Goal: Browse casually

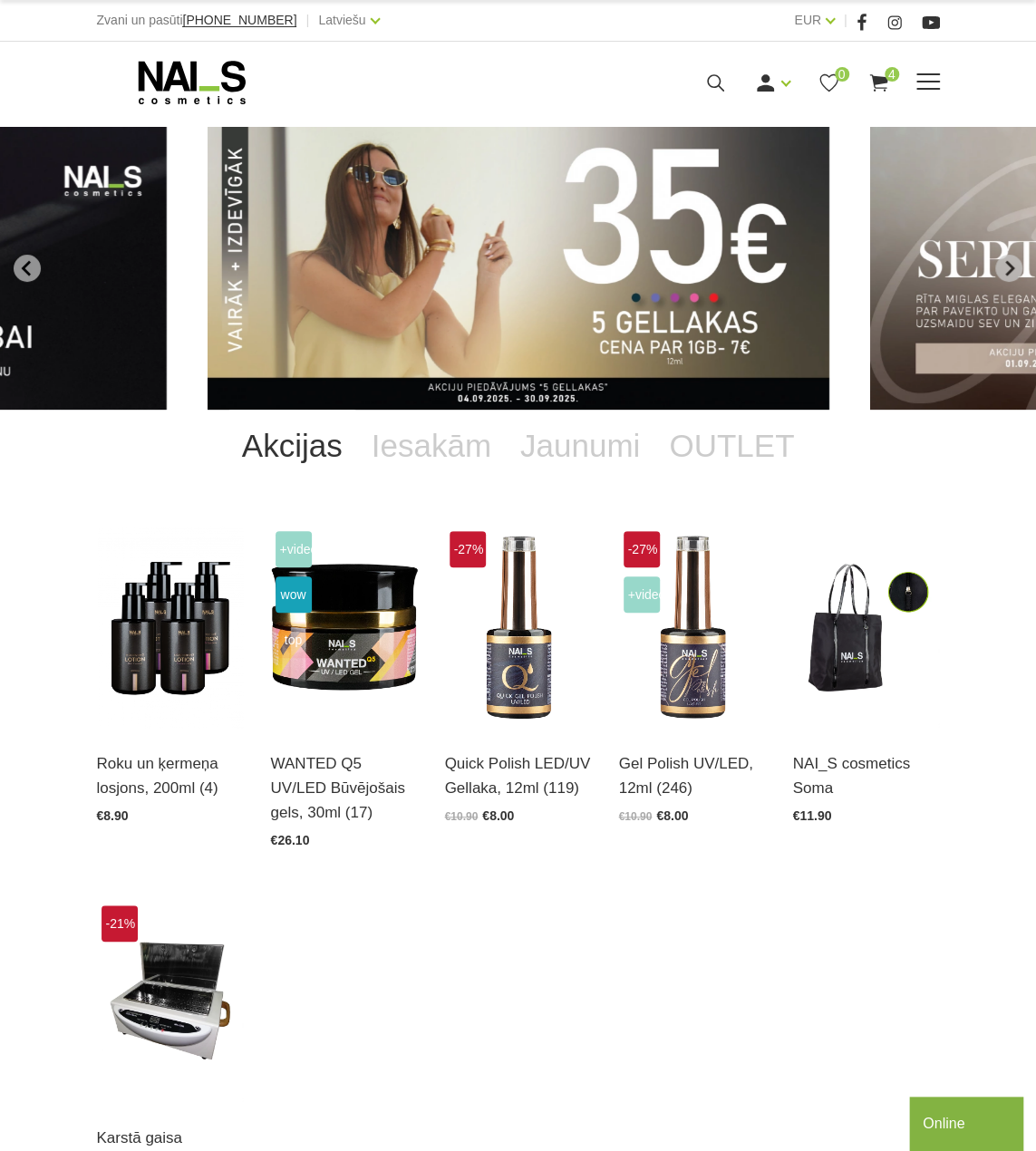
click at [197, 53] on div "Manikīrs Gēllakas Bāzes, topi un praimeri Gēlu sistēmas Dizaina sistēmas Dažādi…" at bounding box center [518, 82] width 1036 height 81
click at [1014, 267] on icon "Next slide" at bounding box center [1008, 267] width 16 height 16
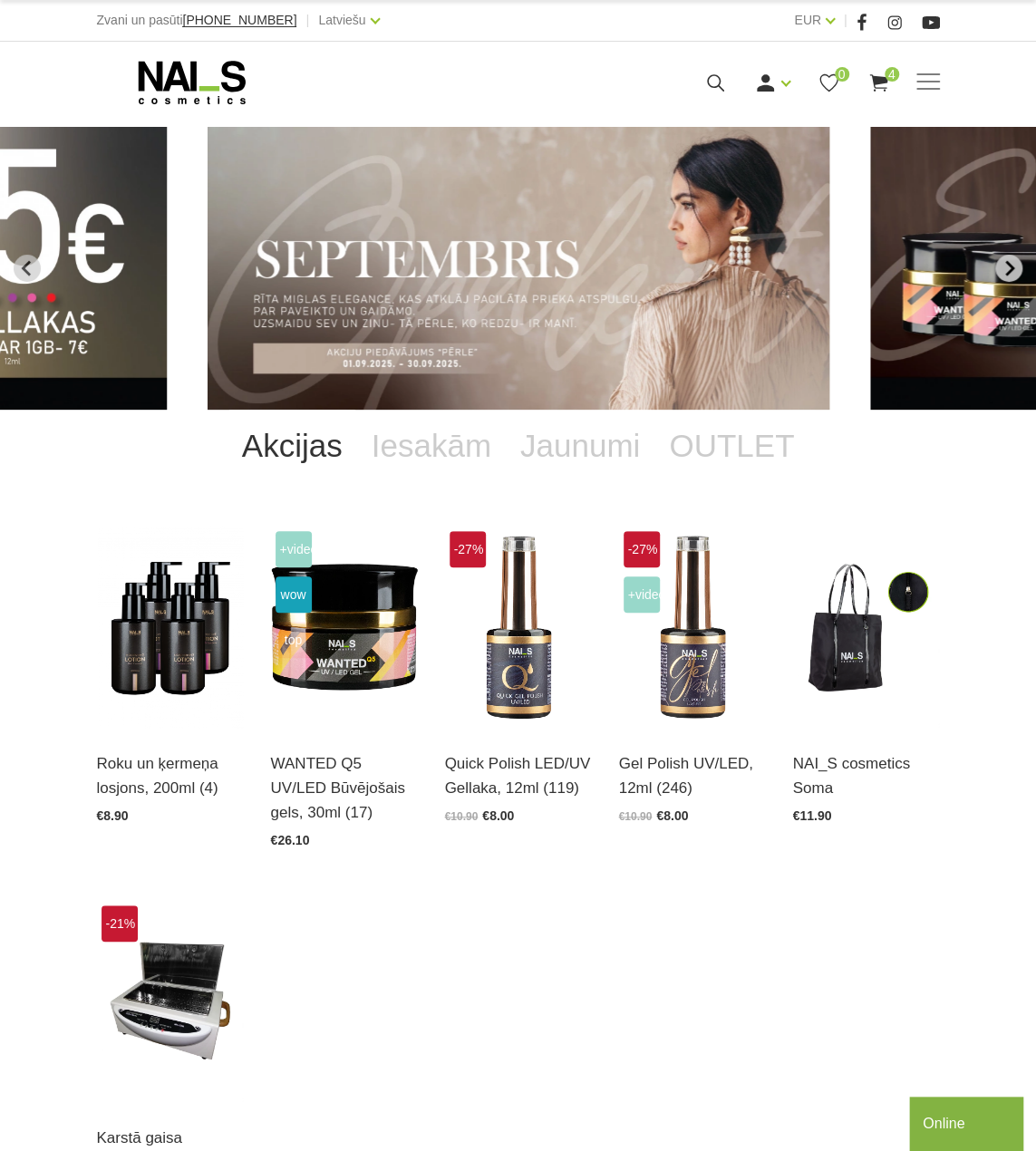
click at [1014, 266] on icon "Next slide" at bounding box center [1008, 267] width 16 height 16
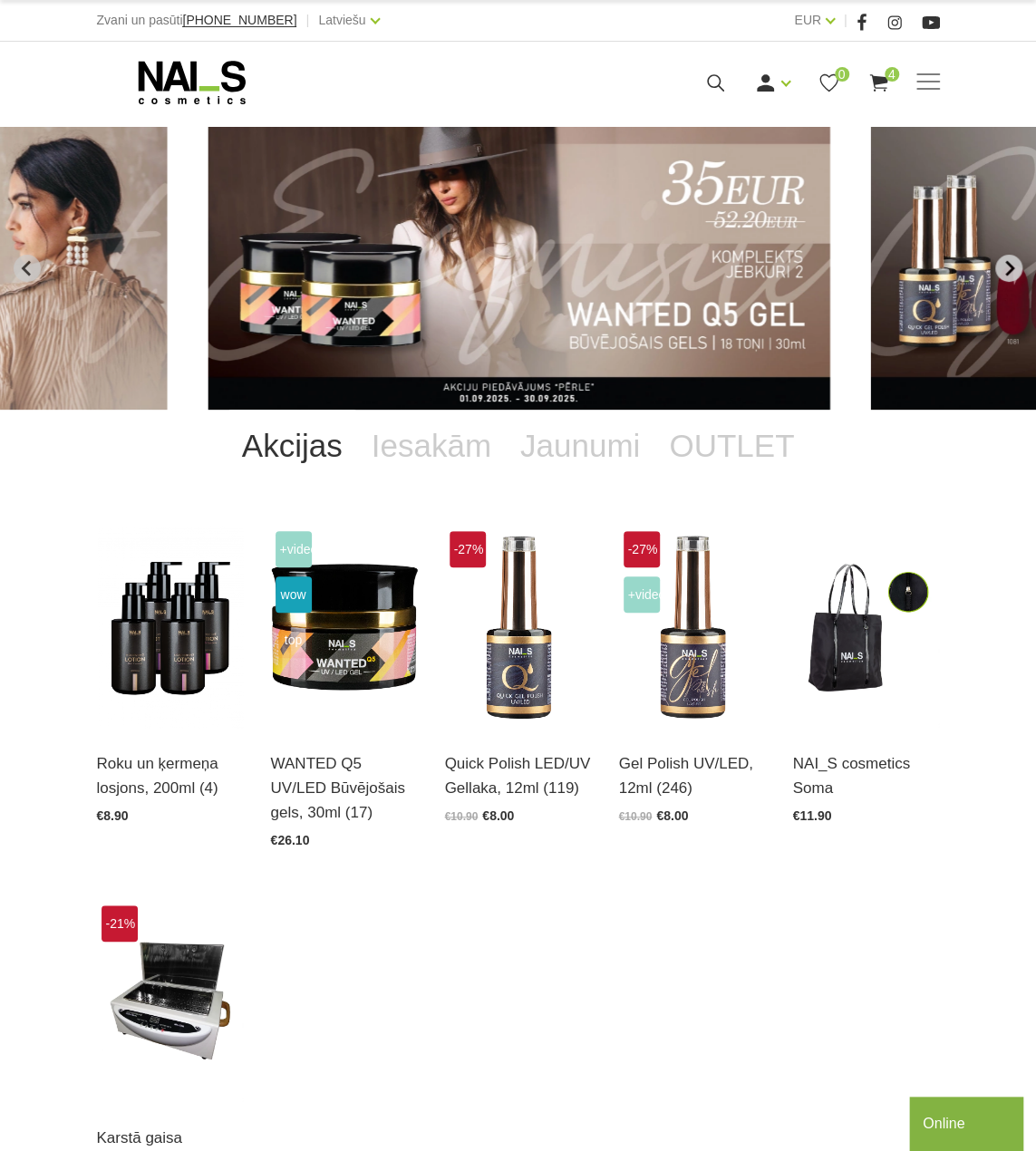
click at [1013, 264] on icon "Next slide" at bounding box center [1008, 267] width 16 height 16
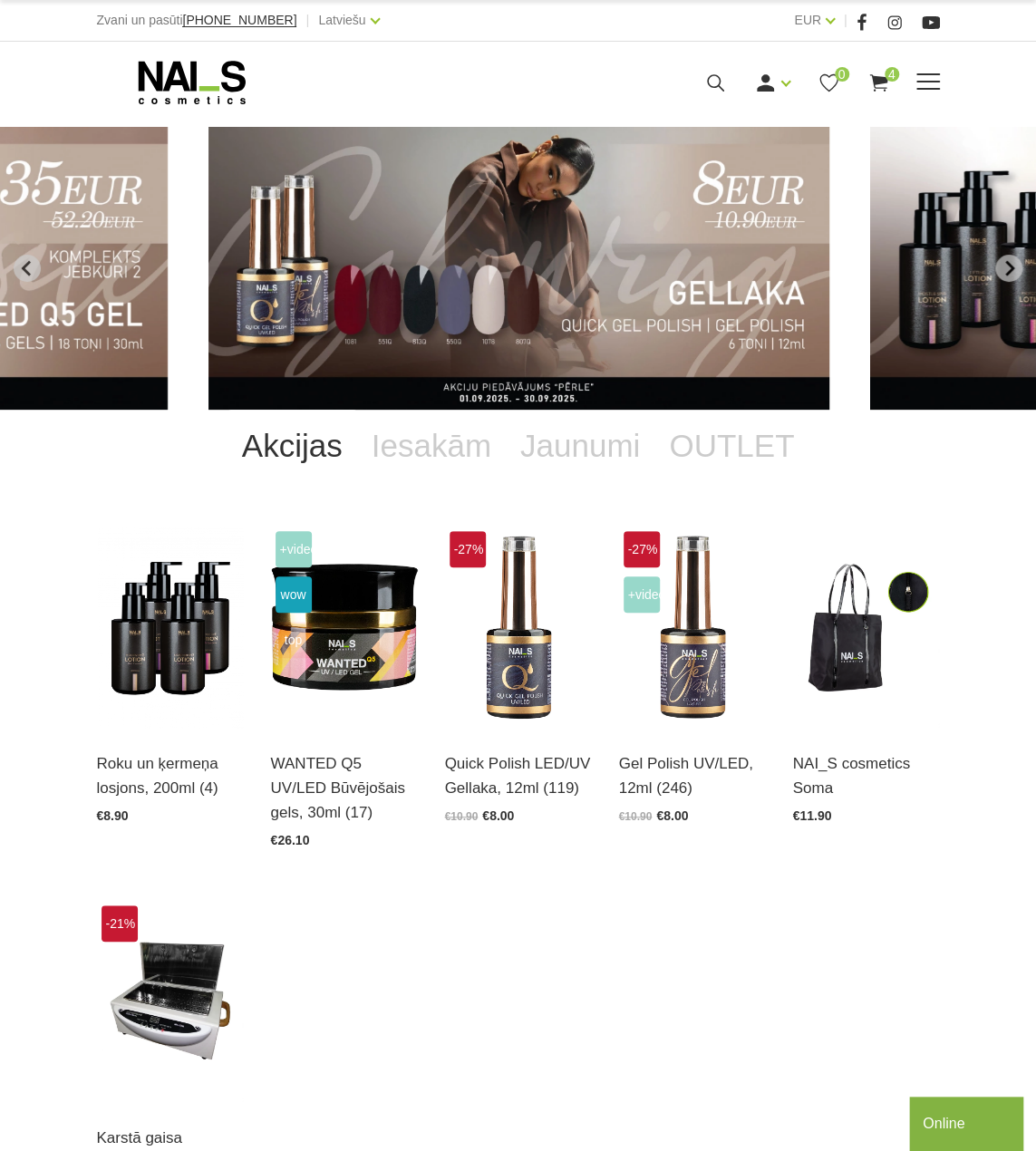
click at [215, 71] on icon at bounding box center [193, 82] width 191 height 45
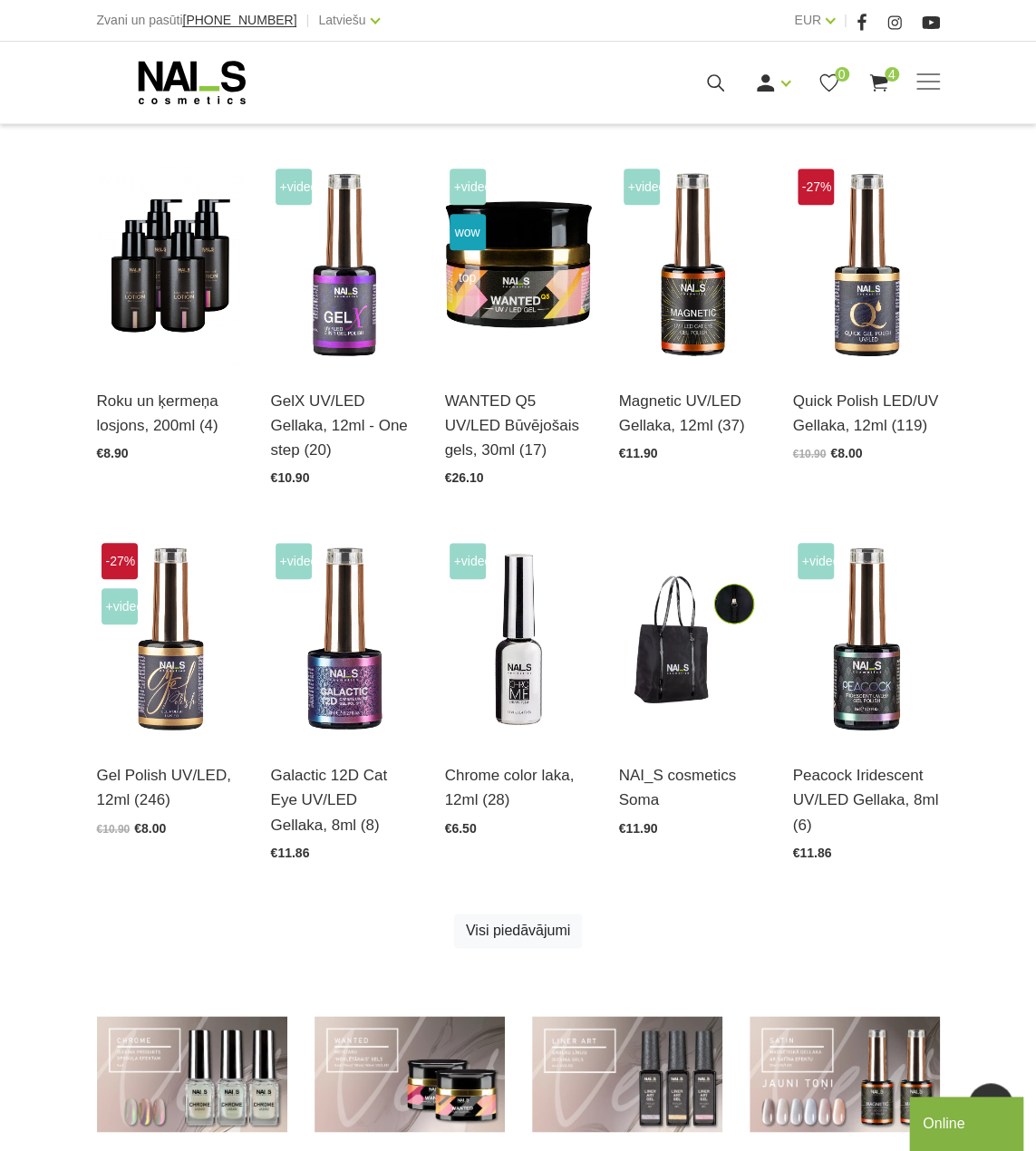
scroll to position [453, 0]
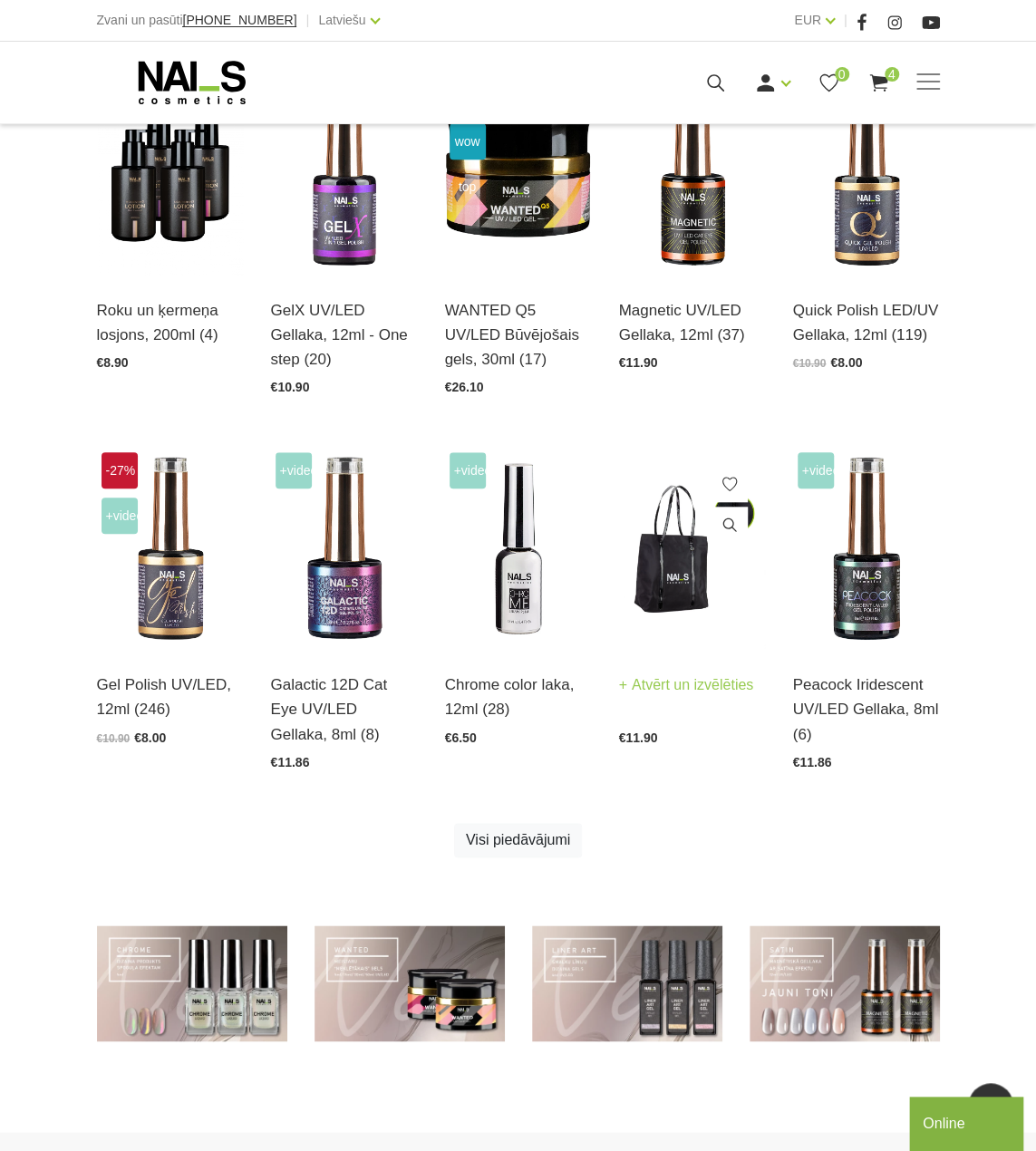
click at [653, 575] on img at bounding box center [692, 549] width 147 height 202
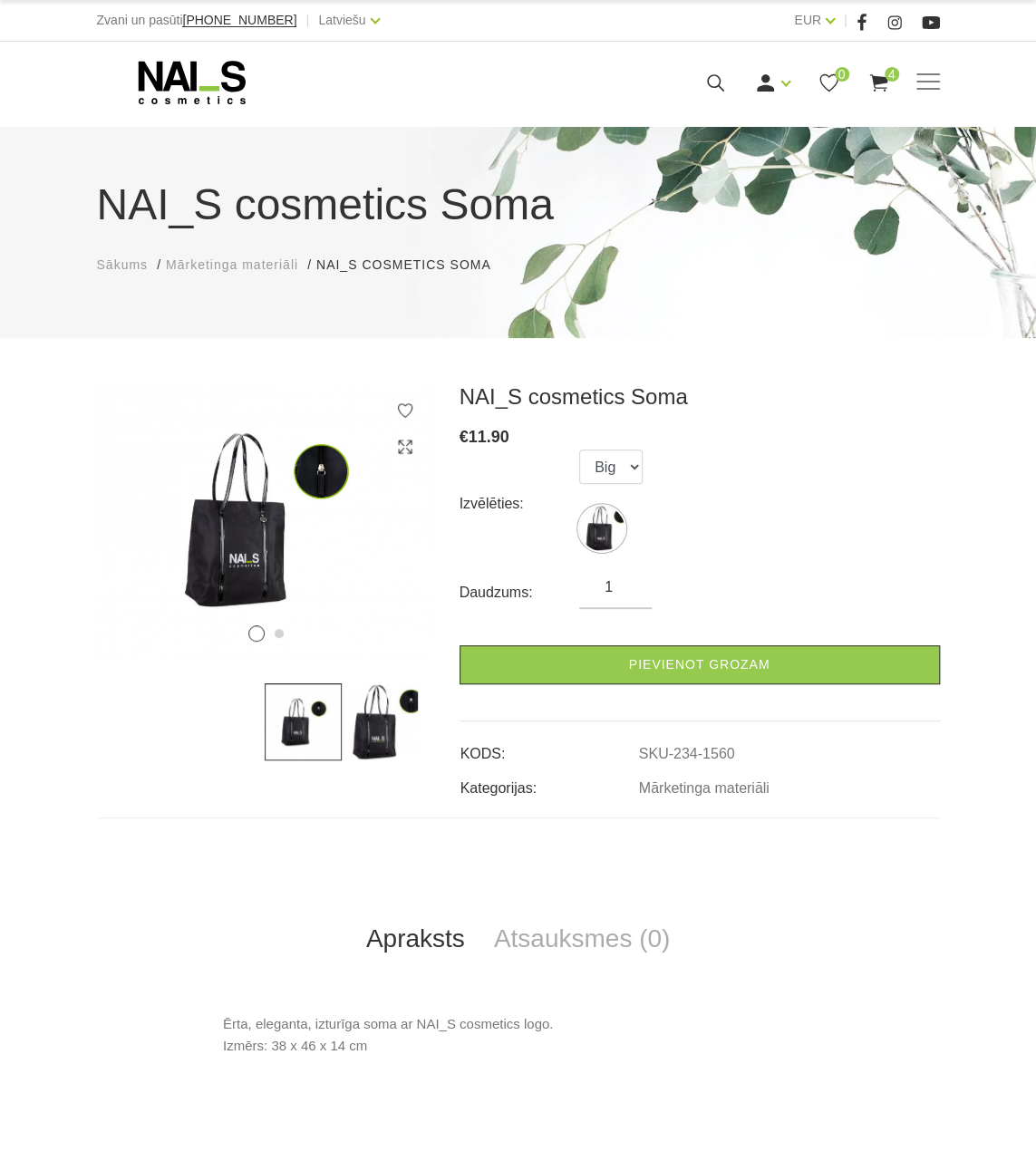
click at [359, 736] on img at bounding box center [380, 722] width 77 height 77
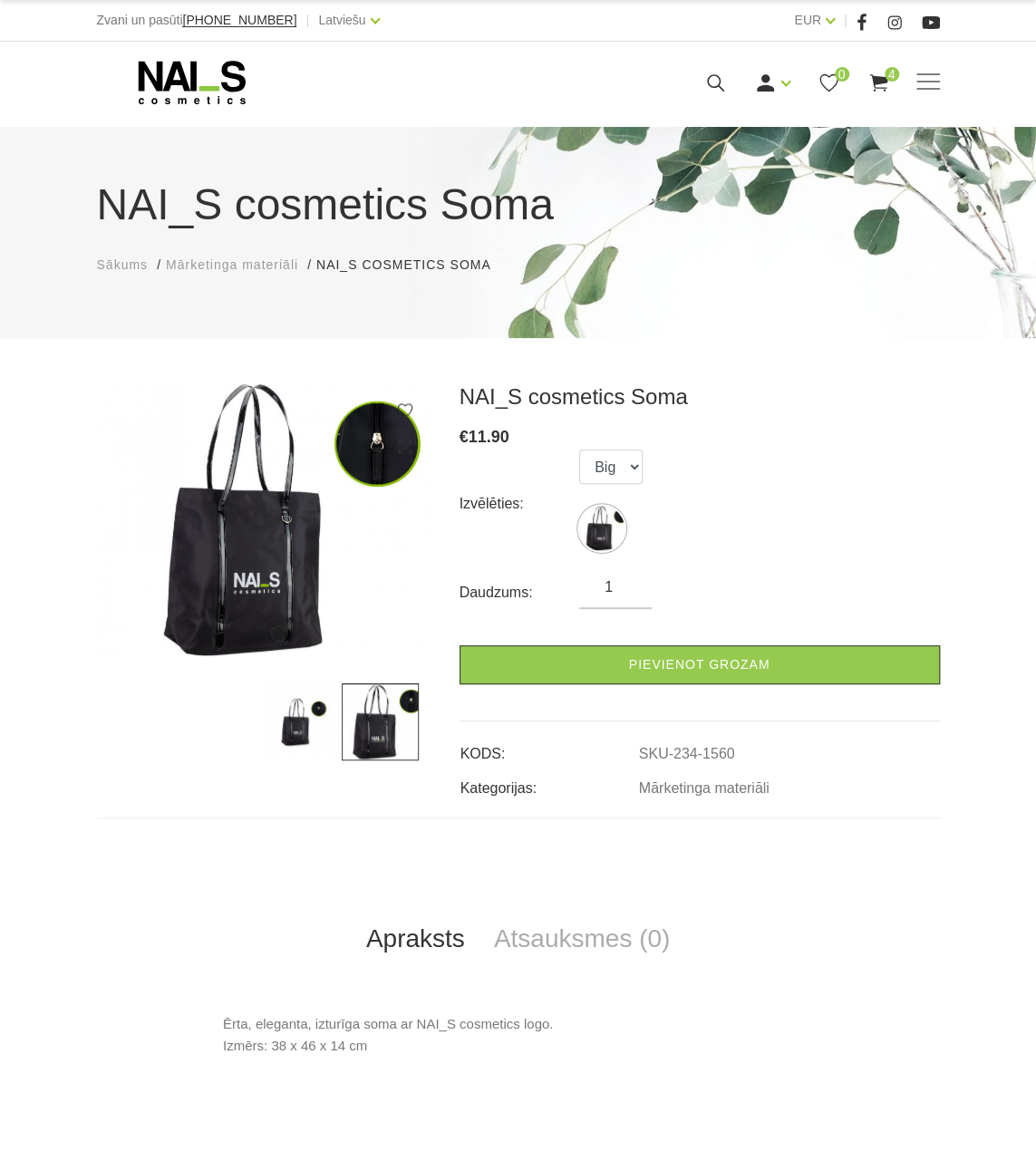
click at [301, 729] on img at bounding box center [303, 722] width 77 height 77
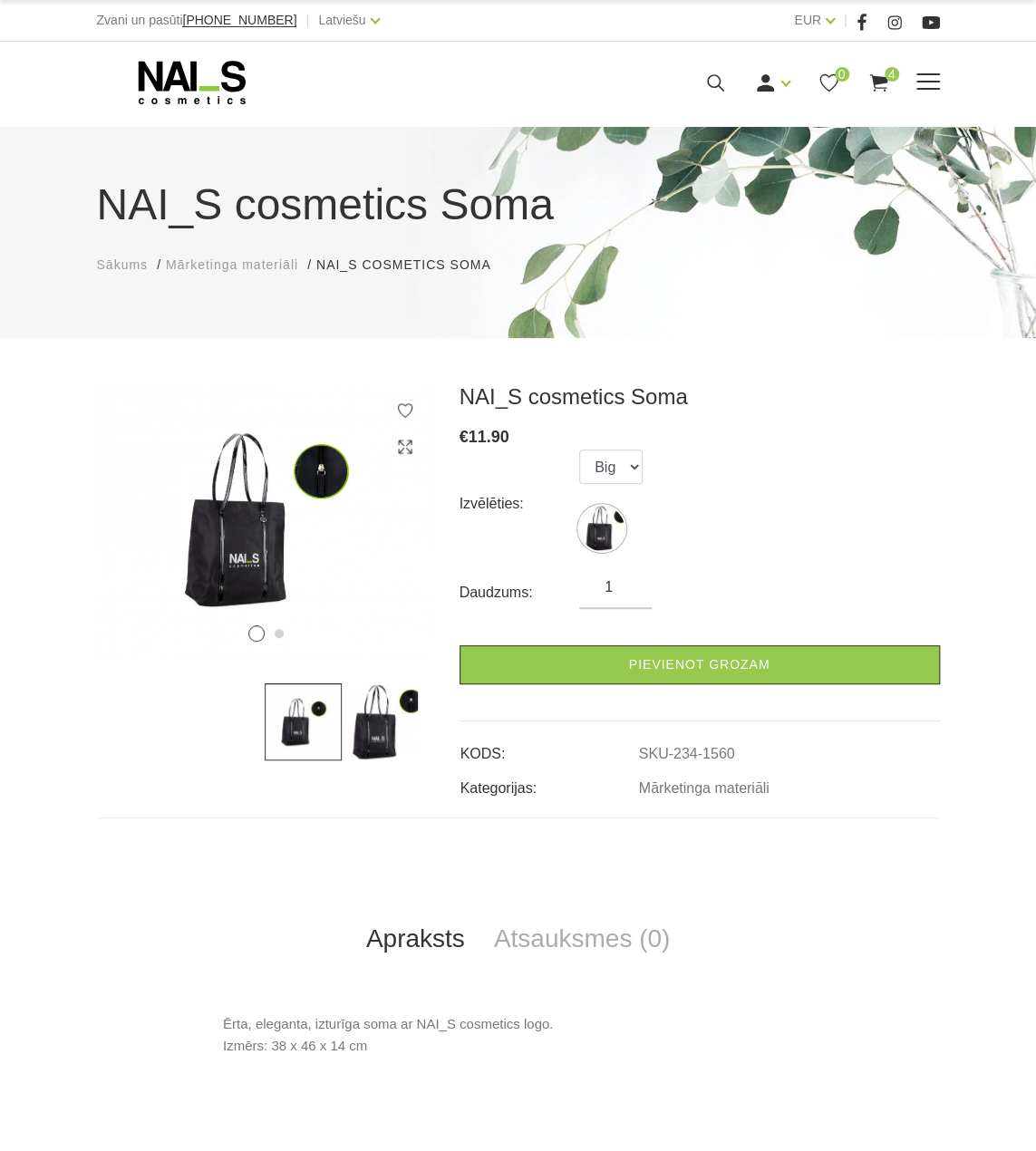
click at [224, 74] on use at bounding box center [191, 82] width 107 height 44
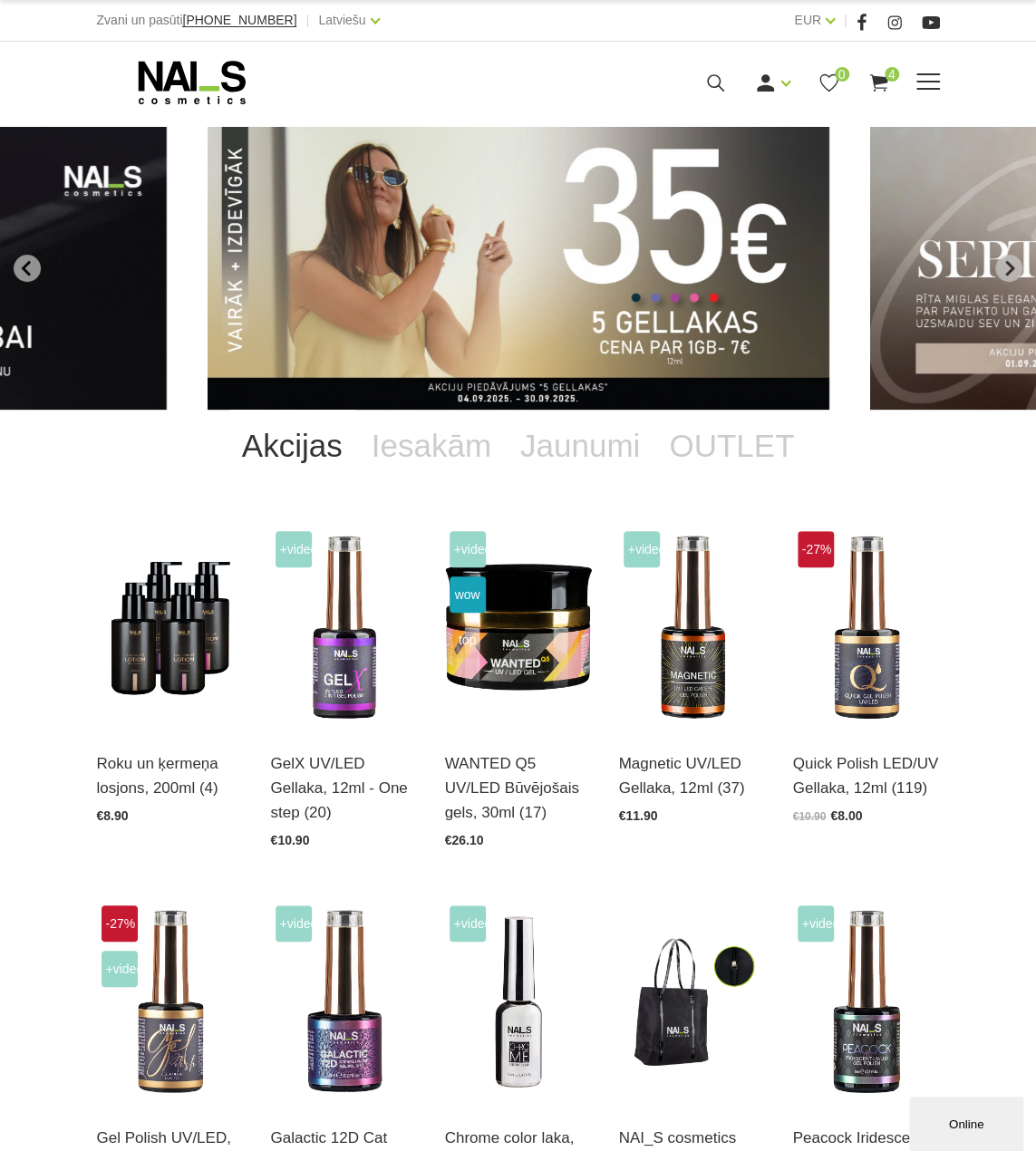
click at [176, 63] on use at bounding box center [191, 82] width 107 height 44
